Goal: Information Seeking & Learning: Learn about a topic

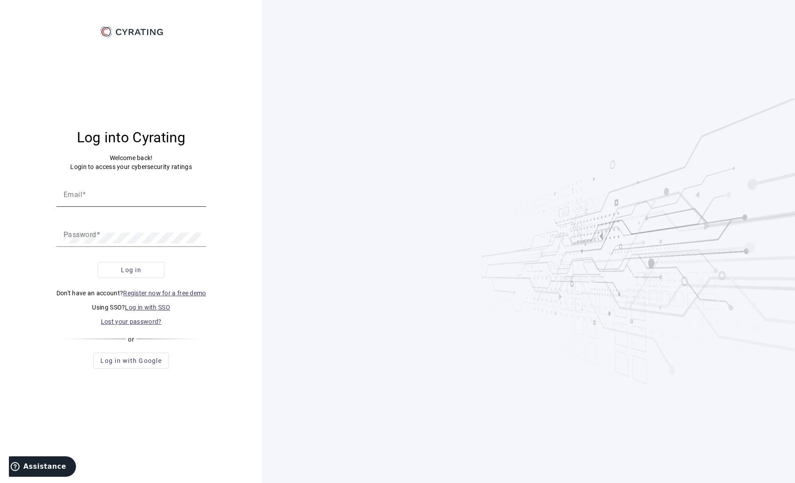
click at [113, 199] on input "Email" at bounding box center [132, 197] width 136 height 11
paste input "[PERSON_NAME][EMAIL_ADDRESS][DOMAIN_NAME]"
type input "[PERSON_NAME][EMAIL_ADDRESS][DOMAIN_NAME]"
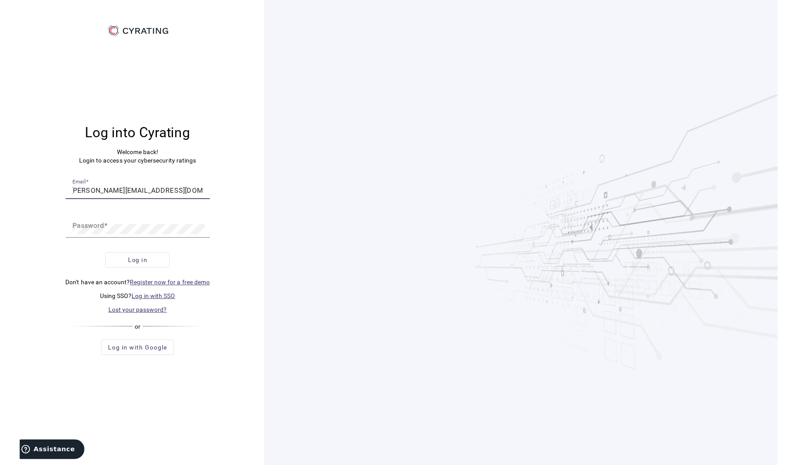
scroll to position [0, 0]
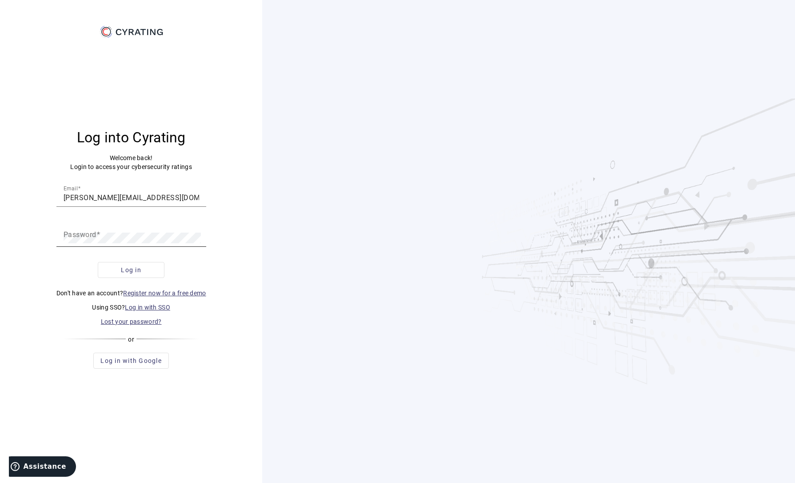
click at [78, 237] on mat-label "Password" at bounding box center [80, 234] width 33 height 8
click at [136, 265] on span "submit" at bounding box center [131, 269] width 66 height 21
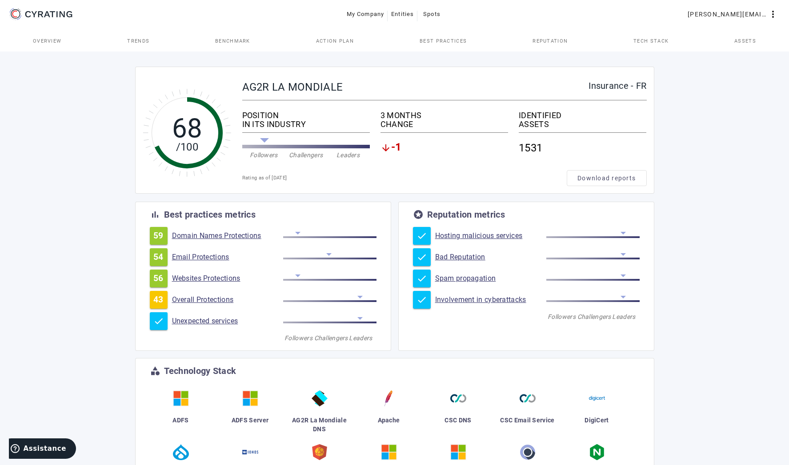
click at [202, 301] on link "Overall Protections" at bounding box center [227, 300] width 111 height 9
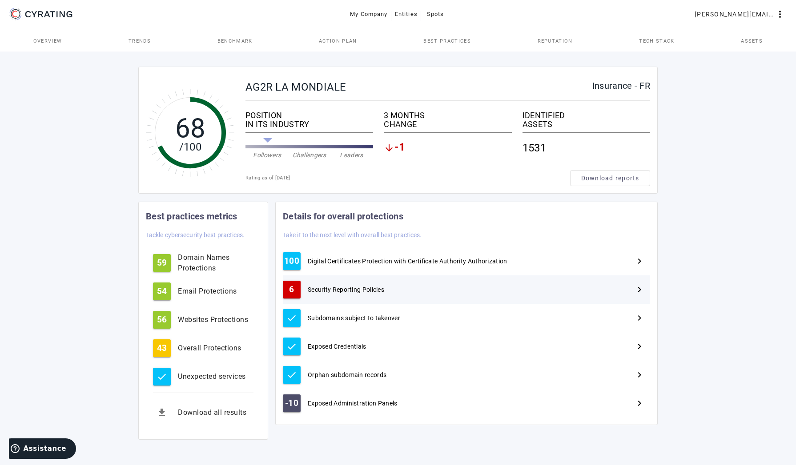
click at [352, 289] on span "Security Reporting Policies" at bounding box center [346, 289] width 76 height 9
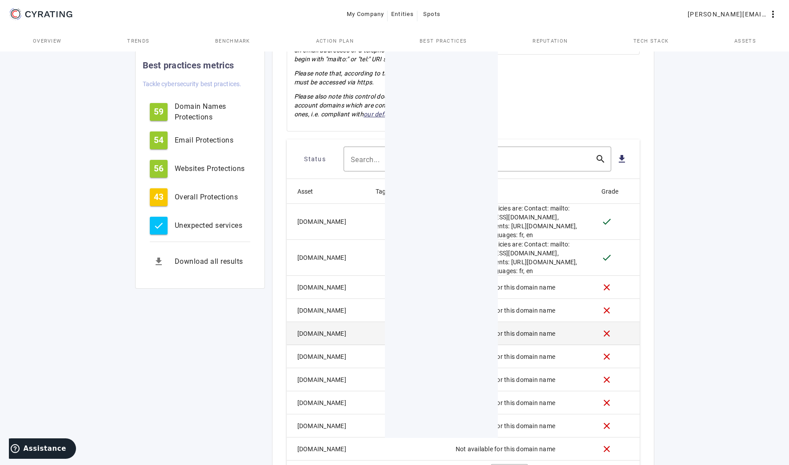
scroll to position [224, 0]
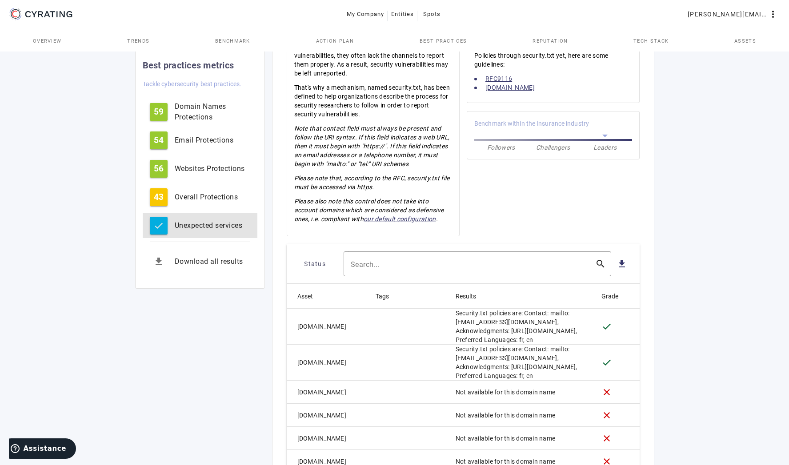
click at [192, 222] on div "Unexpected services" at bounding box center [213, 226] width 76 height 11
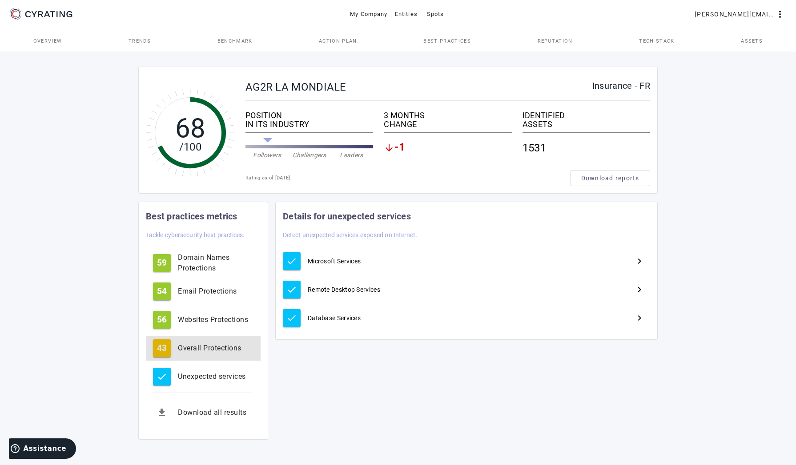
click at [213, 349] on div "Overall Protections" at bounding box center [216, 348] width 76 height 11
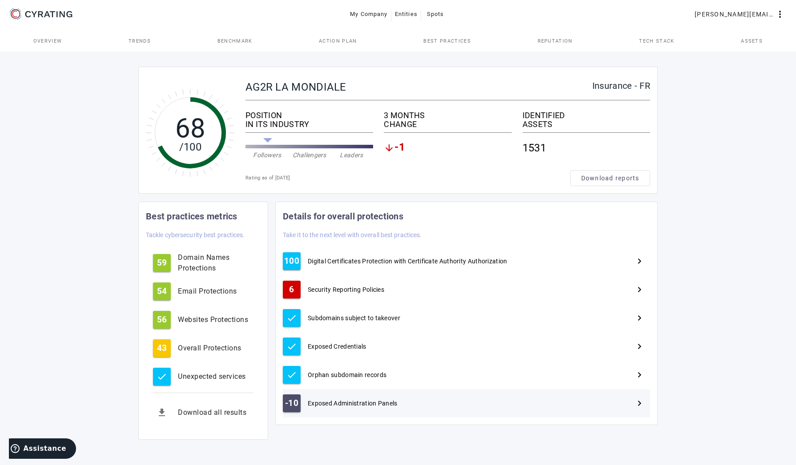
click at [352, 399] on div "-10 Exposed Administration Panels navigate_next" at bounding box center [466, 403] width 367 height 28
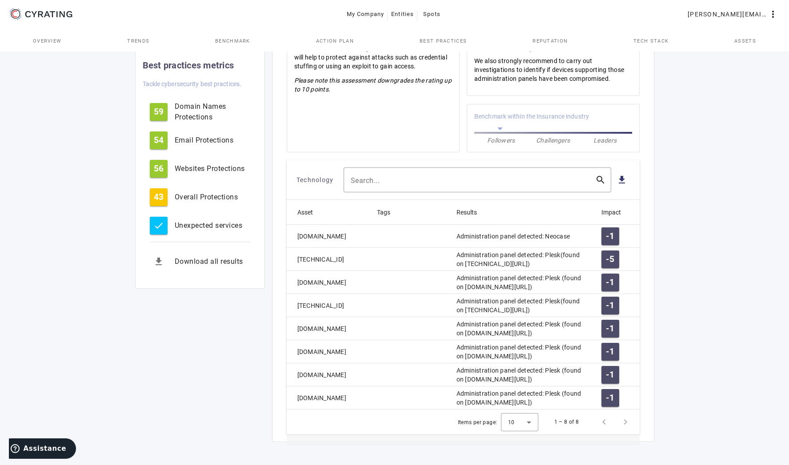
scroll to position [345, 0]
drag, startPoint x: 192, startPoint y: 319, endPoint x: 212, endPoint y: 280, distance: 43.5
click at [192, 319] on div "Best practices metrics Tackle cybersecurity best practices. 59 Domain Names Pro…" at bounding box center [394, 159] width 519 height 581
click at [43, 149] on div "68 /100 AG2R LA MONDIALE Insurance - FR POSITION IN ITS INDUSTRY Followers Chal…" at bounding box center [394, 92] width 789 height 748
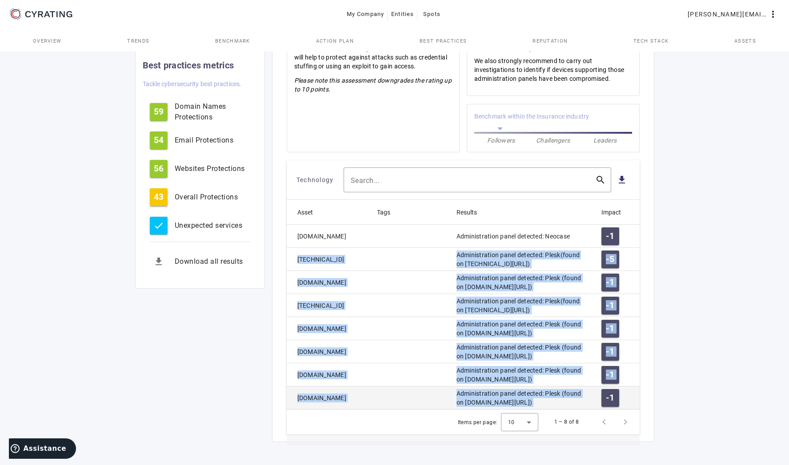
drag, startPoint x: 286, startPoint y: 257, endPoint x: 597, endPoint y: 405, distance: 344.6
click at [597, 405] on mat-card-content "-10 Exposed Administration Panels navigate_before navigate_next close warning G…" at bounding box center [463, 159] width 381 height 565
copy mat-table "[TECHNICAL_ID] Administration panel detected: Plesk(found on [TECHNICAL_ID][URL…"
click at [397, 425] on div "Items per page: 10 1 – 8 of 8" at bounding box center [463, 422] width 353 height 25
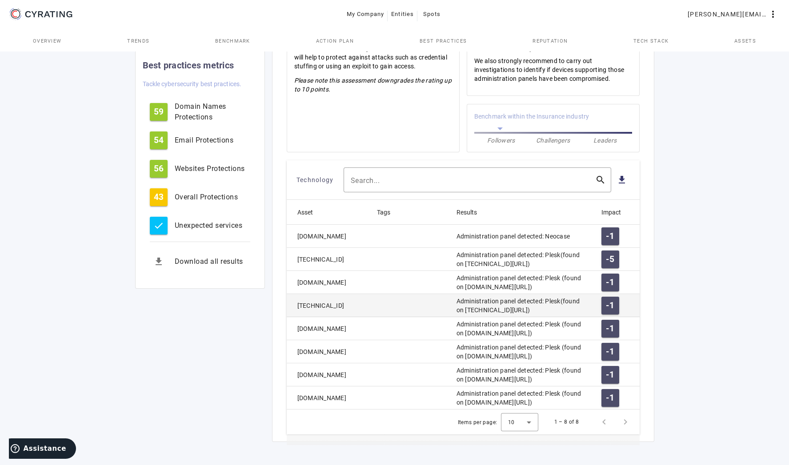
click at [316, 305] on mat-cell "[TECHNICAL_ID]" at bounding box center [328, 305] width 83 height 23
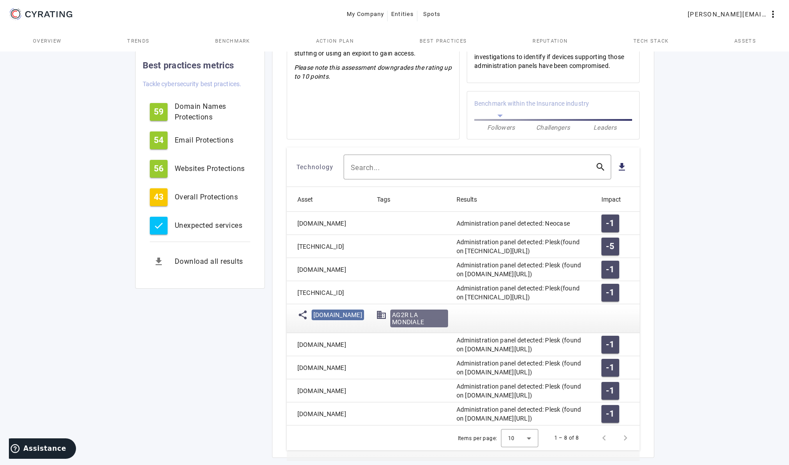
click at [517, 305] on mat-cell "Administration panel detected: Plesk(found on [TECHNICAL_ID][URL])" at bounding box center [521, 292] width 145 height 23
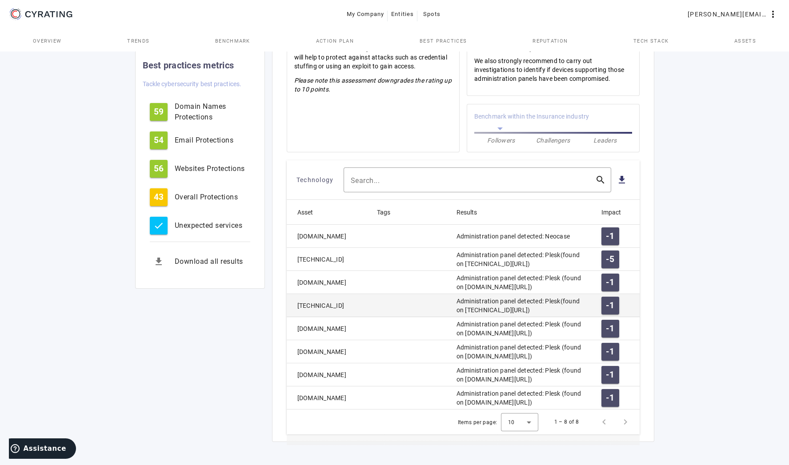
click at [545, 309] on mat-cell "Administration panel detected: Plesk(found on [TECHNICAL_ID][URL])" at bounding box center [521, 305] width 145 height 23
